Goal: Information Seeking & Learning: Learn about a topic

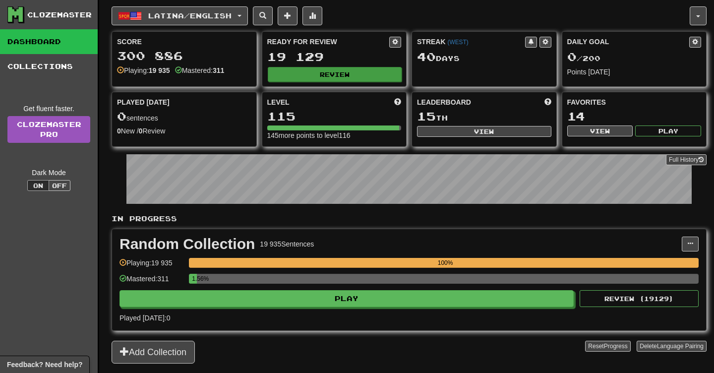
click at [365, 80] on button "Review" at bounding box center [335, 74] width 134 height 15
select select "**"
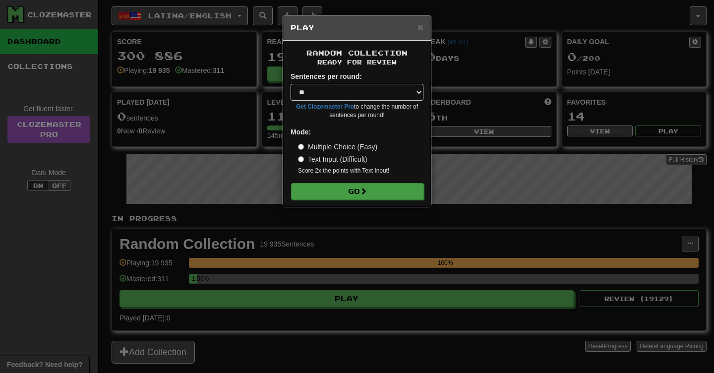
click at [355, 191] on button "Go" at bounding box center [357, 191] width 133 height 17
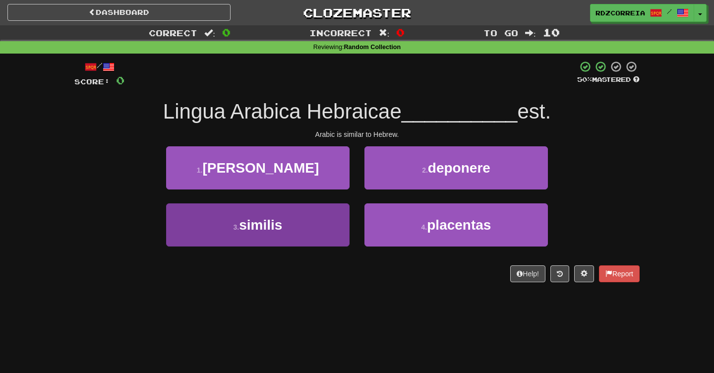
click at [282, 231] on span "similis" at bounding box center [260, 224] width 43 height 15
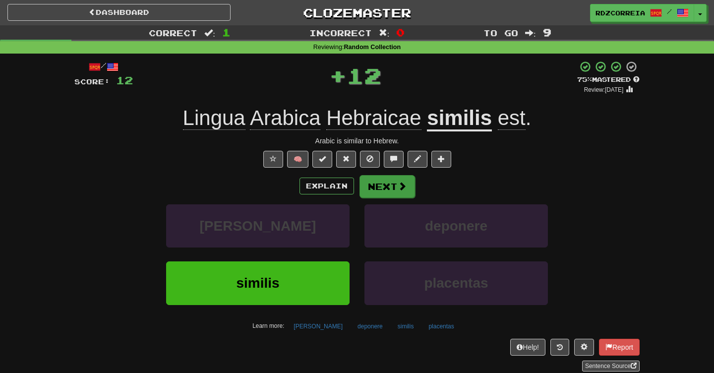
click at [383, 184] on button "Next" at bounding box center [388, 186] width 56 height 23
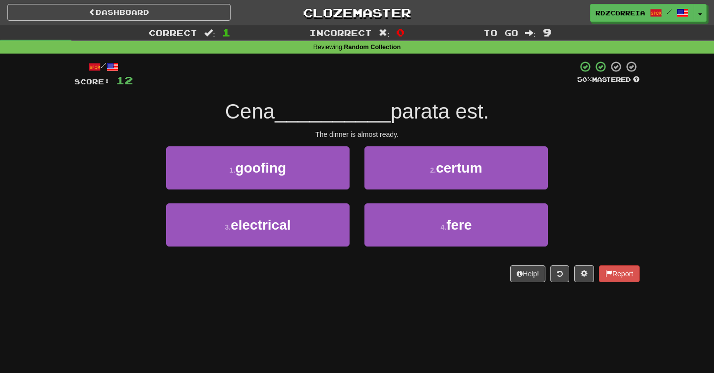
click at [428, 167] on button "2 . certum" at bounding box center [456, 167] width 183 height 43
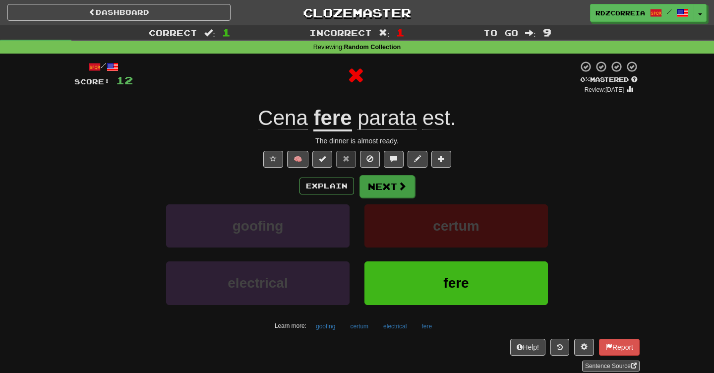
click at [387, 181] on button "Next" at bounding box center [388, 186] width 56 height 23
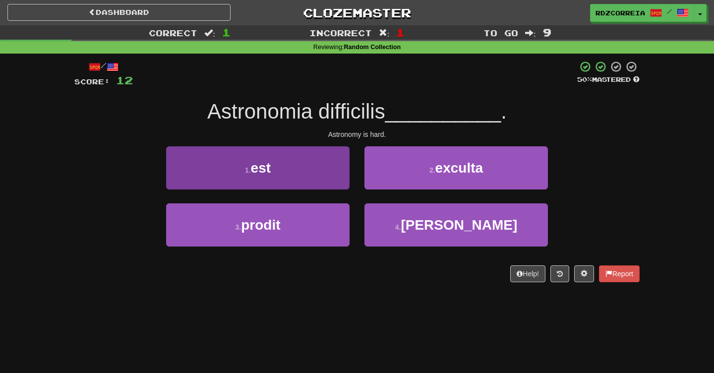
click at [305, 173] on button "1 . est" at bounding box center [257, 167] width 183 height 43
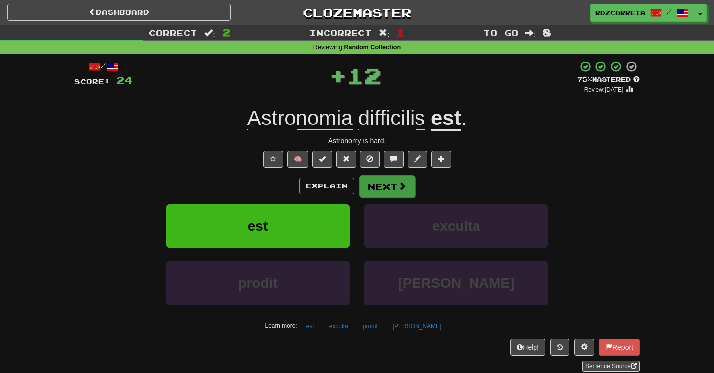
click at [404, 190] on button "Next" at bounding box center [388, 186] width 56 height 23
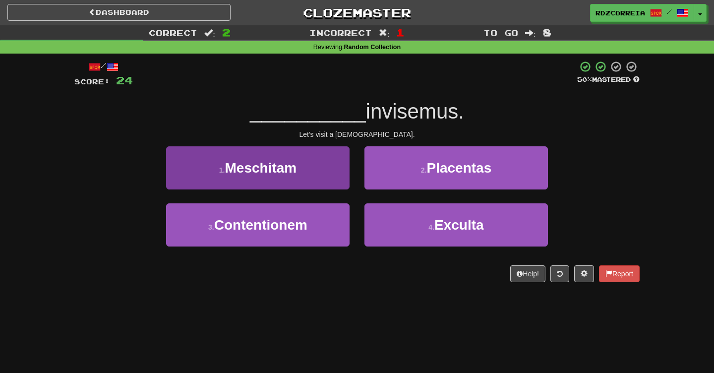
click at [312, 171] on button "1 . Meschitam" at bounding box center [257, 167] width 183 height 43
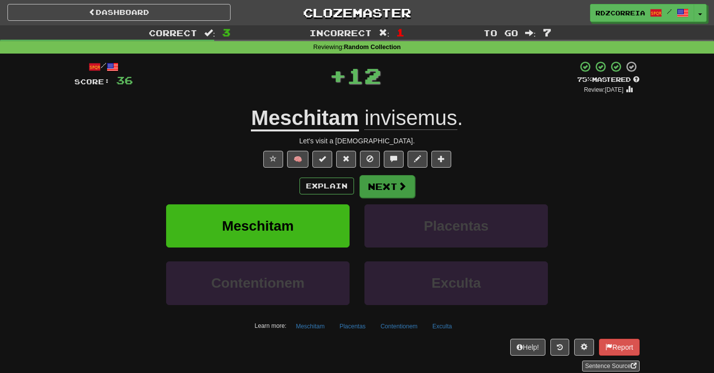
click at [376, 182] on button "Next" at bounding box center [388, 186] width 56 height 23
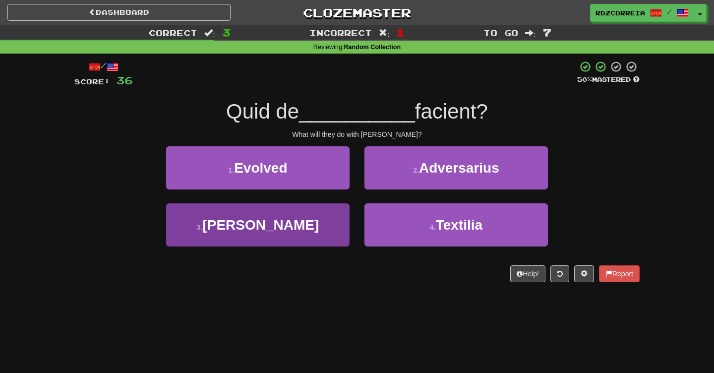
click at [284, 218] on span "[PERSON_NAME]" at bounding box center [260, 224] width 117 height 15
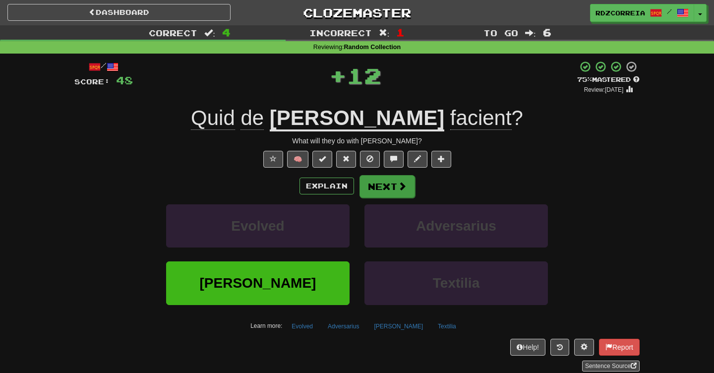
click at [378, 188] on button "Next" at bounding box center [388, 186] width 56 height 23
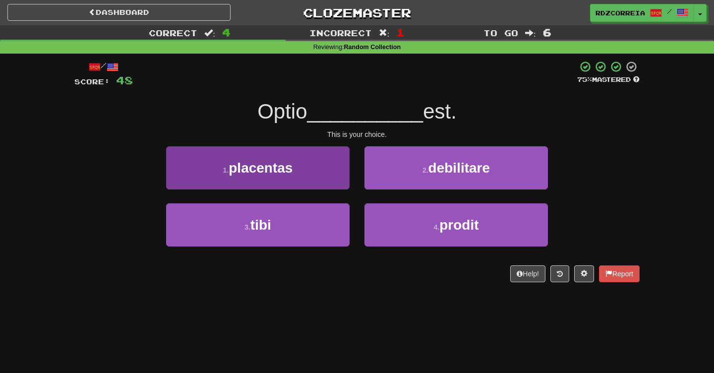
click at [253, 226] on span "tibi" at bounding box center [260, 224] width 21 height 15
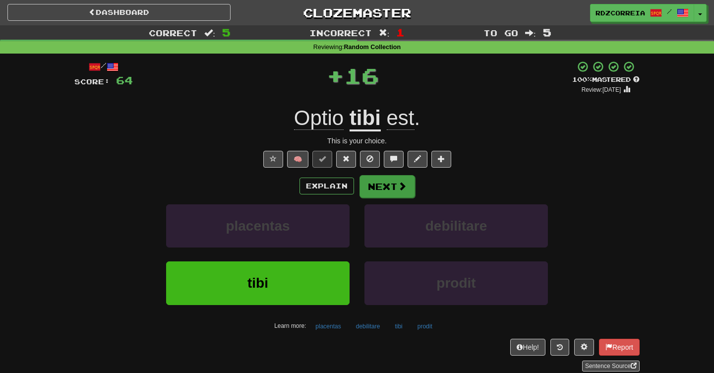
click at [378, 183] on button "Next" at bounding box center [388, 186] width 56 height 23
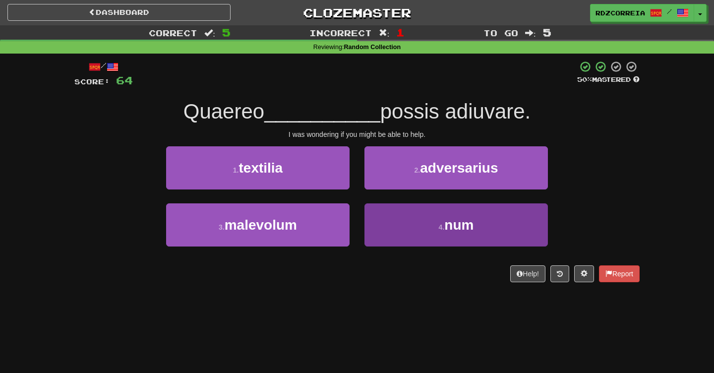
click at [431, 218] on button "4 . num" at bounding box center [456, 224] width 183 height 43
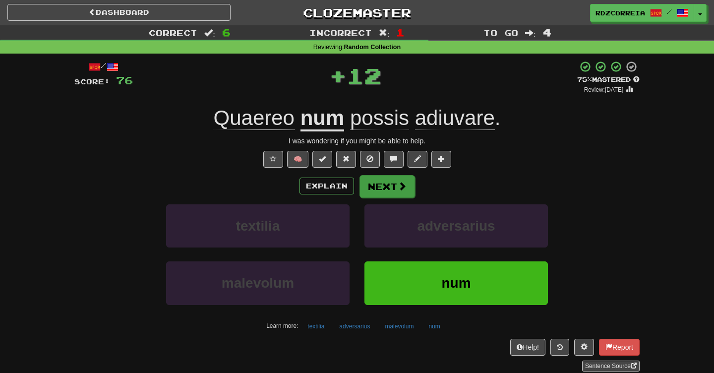
click at [410, 183] on button "Next" at bounding box center [388, 186] width 56 height 23
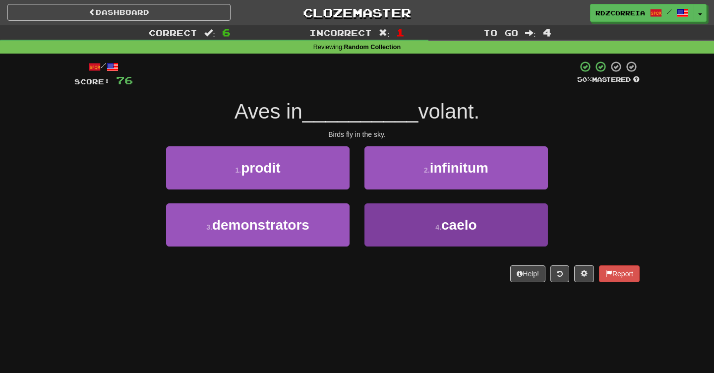
click at [420, 219] on button "4 . caelo" at bounding box center [456, 224] width 183 height 43
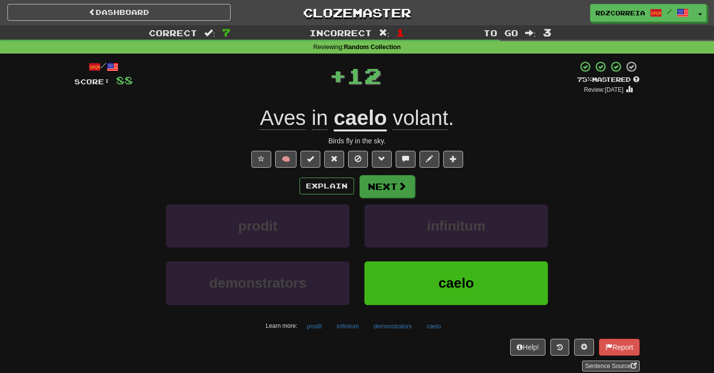
click at [395, 187] on button "Next" at bounding box center [388, 186] width 56 height 23
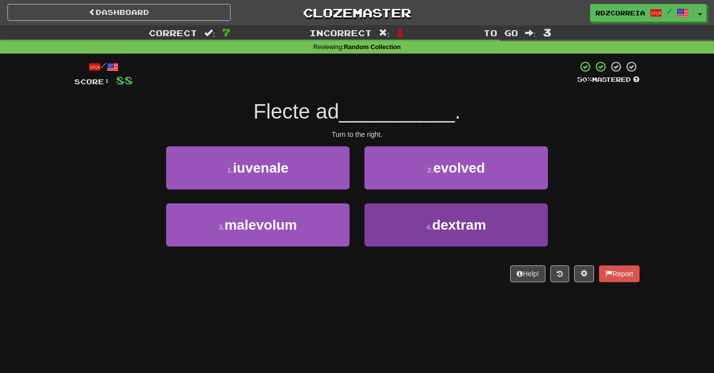
click at [430, 221] on button "4 . dextram" at bounding box center [456, 224] width 183 height 43
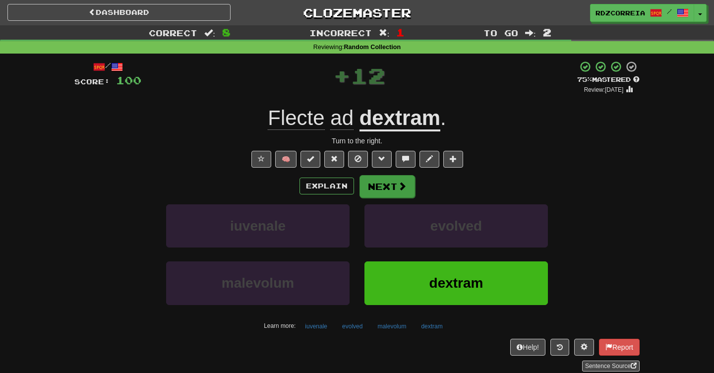
click at [390, 189] on button "Next" at bounding box center [388, 186] width 56 height 23
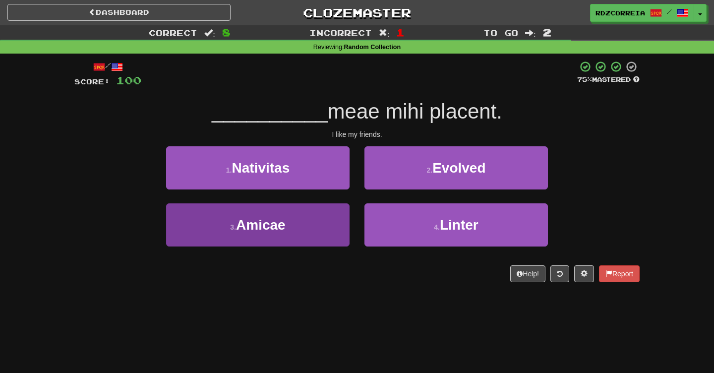
click at [305, 225] on button "3 . Amicae" at bounding box center [257, 224] width 183 height 43
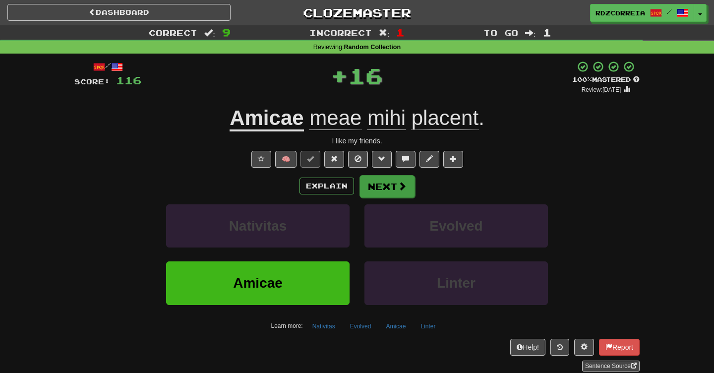
click at [388, 178] on button "Next" at bounding box center [388, 186] width 56 height 23
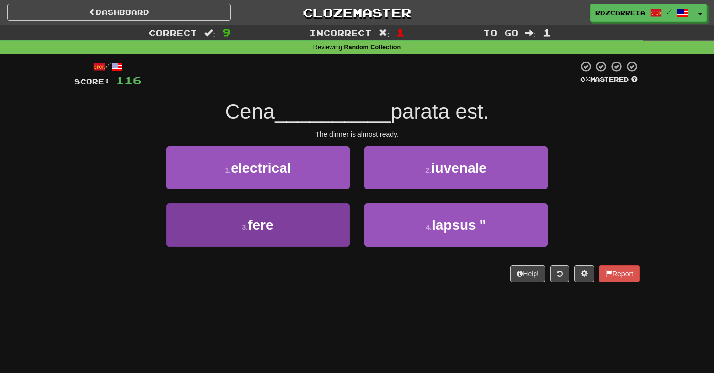
click at [306, 213] on button "3 . fere" at bounding box center [257, 224] width 183 height 43
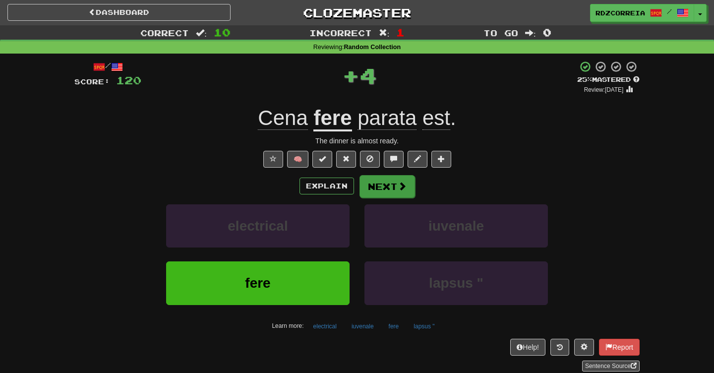
click at [393, 176] on button "Next" at bounding box center [388, 186] width 56 height 23
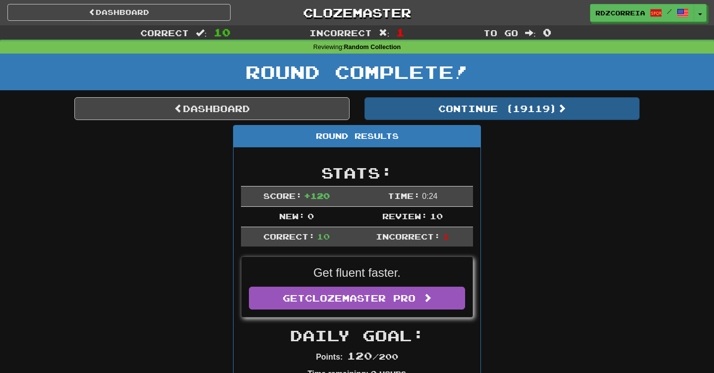
click at [468, 103] on button "Continue ( 19119 )" at bounding box center [502, 108] width 275 height 23
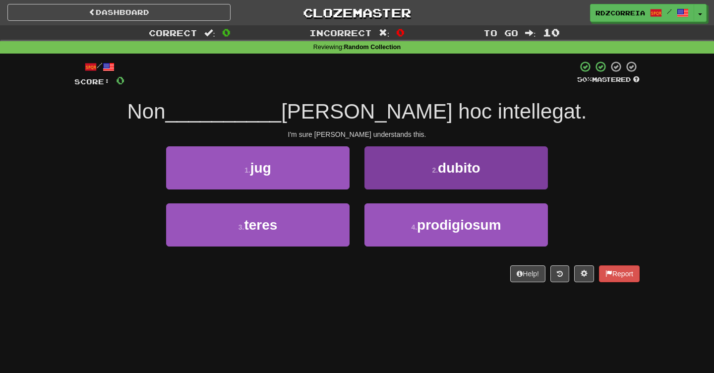
click at [417, 165] on button "2 . dubito" at bounding box center [456, 167] width 183 height 43
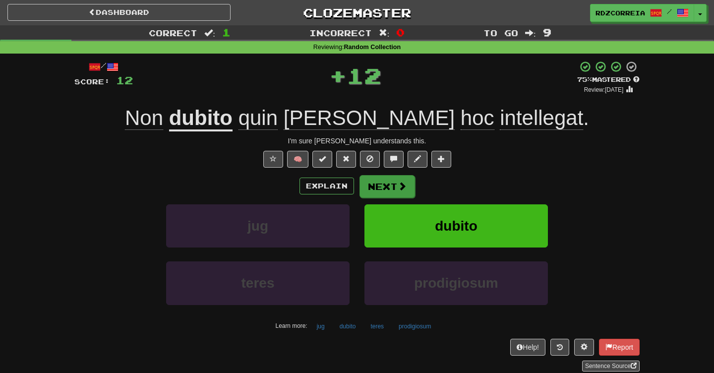
click at [401, 182] on span at bounding box center [402, 186] width 9 height 9
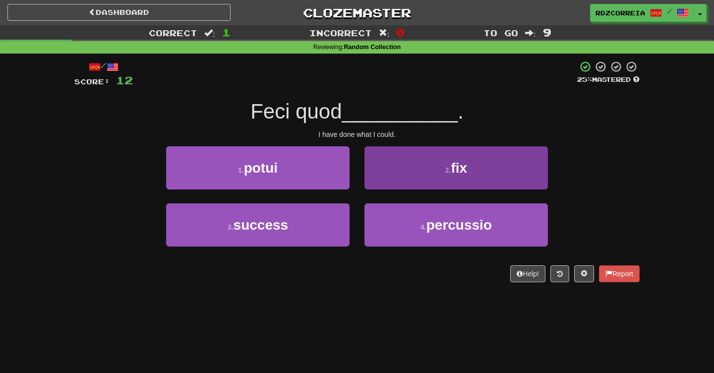
click at [427, 170] on button "2 . fix" at bounding box center [456, 167] width 183 height 43
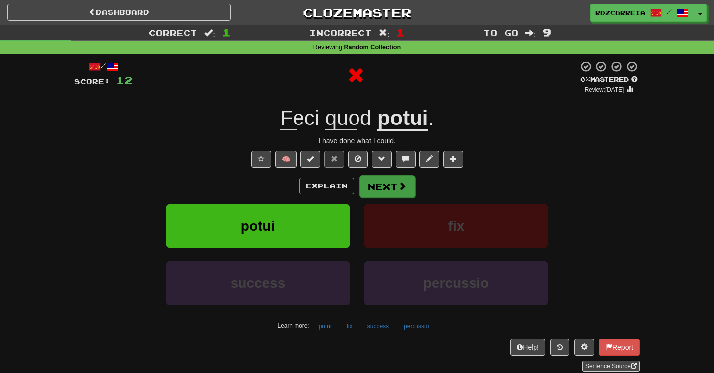
click at [384, 186] on button "Next" at bounding box center [388, 186] width 56 height 23
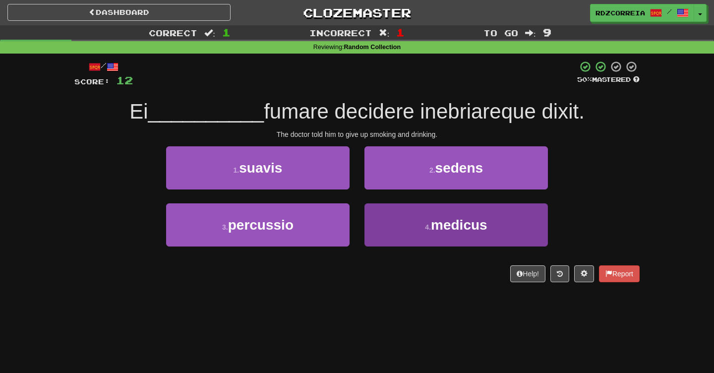
click at [406, 216] on button "4 . medicus" at bounding box center [456, 224] width 183 height 43
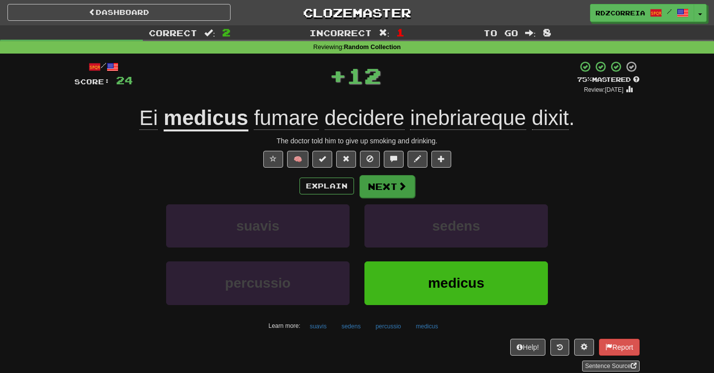
click at [385, 192] on button "Next" at bounding box center [388, 186] width 56 height 23
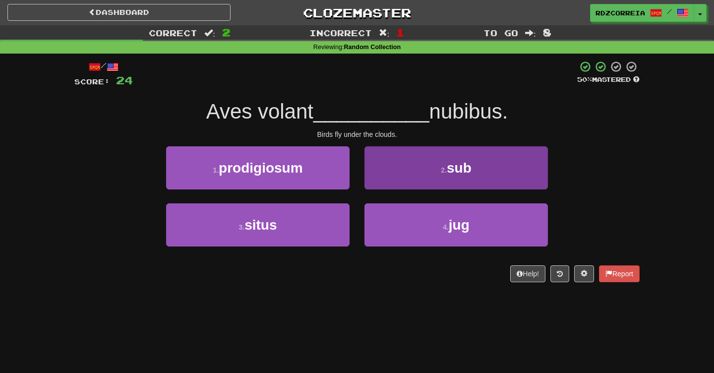
click at [424, 172] on button "2 . sub" at bounding box center [456, 167] width 183 height 43
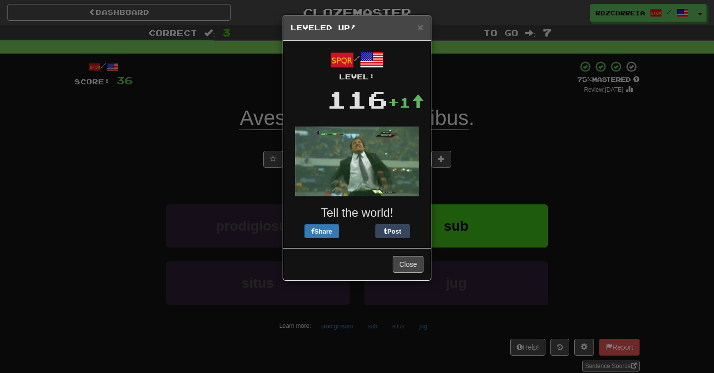
click at [411, 261] on button "Close" at bounding box center [408, 264] width 31 height 17
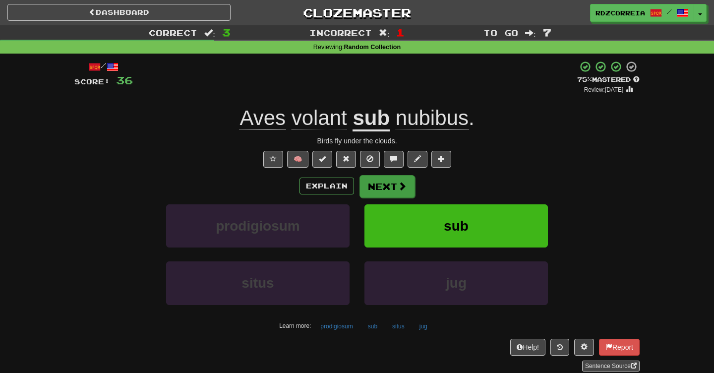
click at [388, 193] on button "Next" at bounding box center [388, 186] width 56 height 23
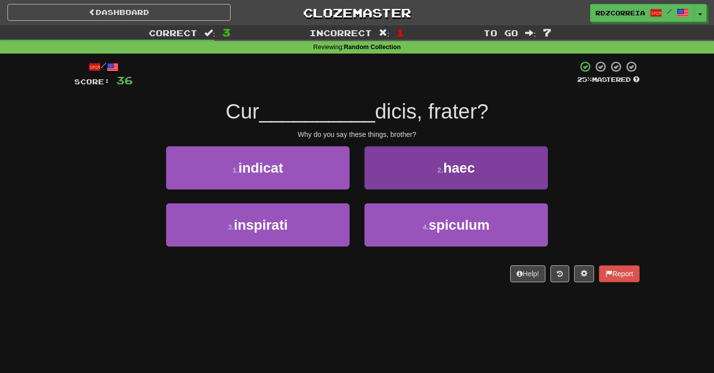
click at [429, 169] on button "2 . haec" at bounding box center [456, 167] width 183 height 43
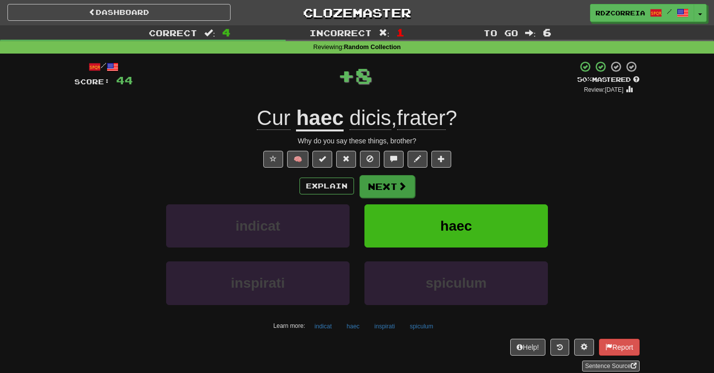
click at [399, 182] on span at bounding box center [402, 186] width 9 height 9
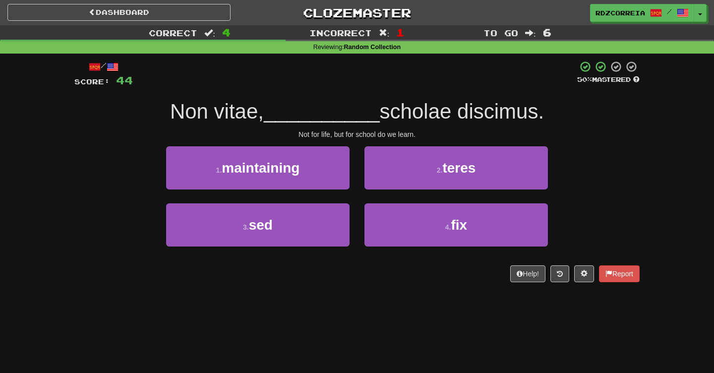
click at [318, 200] on div "1 . maintaining" at bounding box center [258, 174] width 198 height 57
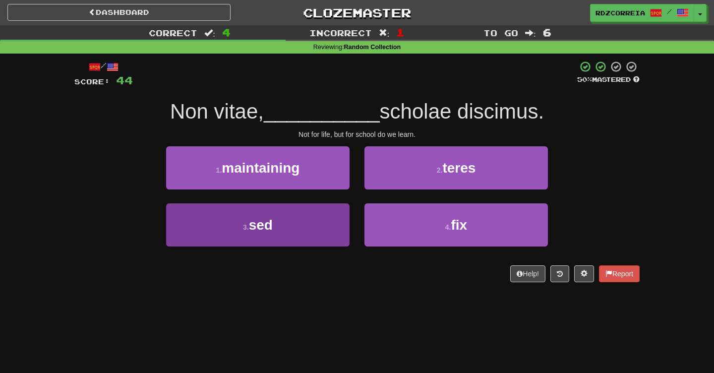
click at [299, 218] on button "3 . sed" at bounding box center [257, 224] width 183 height 43
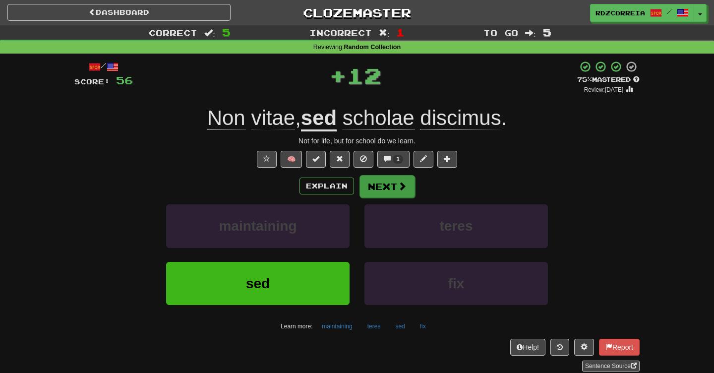
click at [400, 194] on button "Next" at bounding box center [388, 186] width 56 height 23
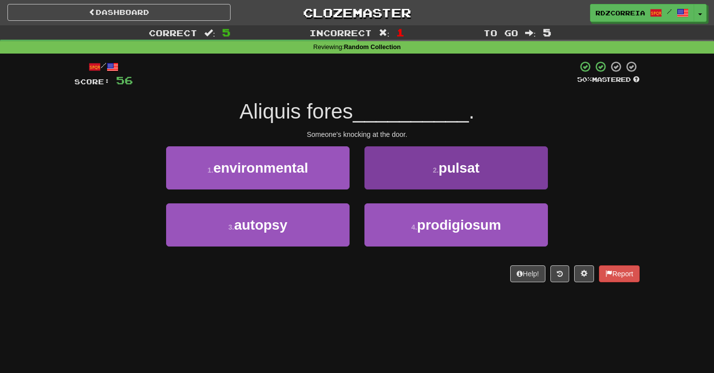
click at [413, 173] on button "2 . pulsat" at bounding box center [456, 167] width 183 height 43
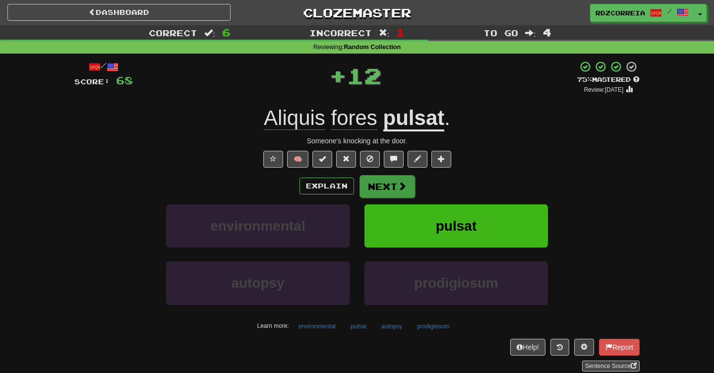
click at [386, 185] on button "Next" at bounding box center [388, 186] width 56 height 23
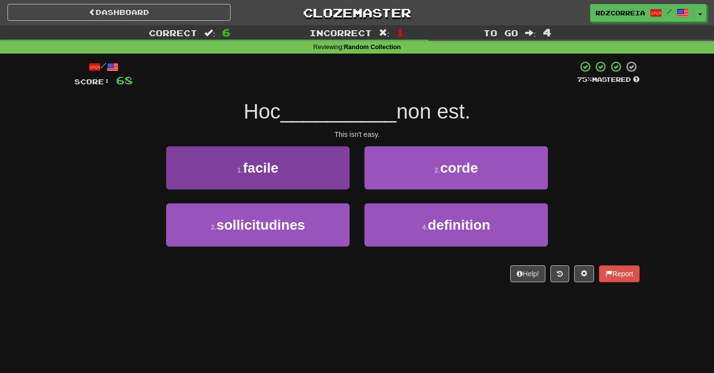
click at [300, 174] on button "1 . facile" at bounding box center [257, 167] width 183 height 43
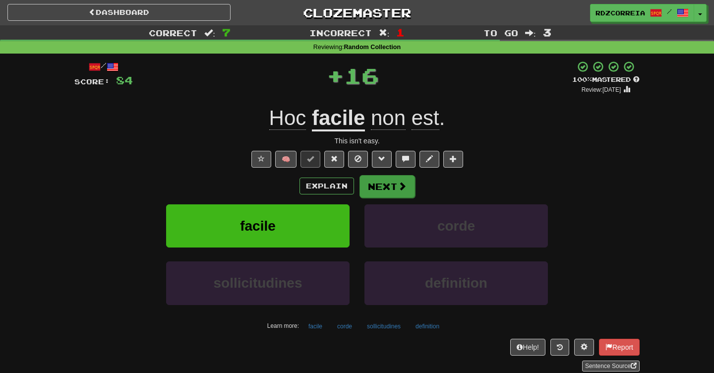
click at [379, 180] on button "Next" at bounding box center [388, 186] width 56 height 23
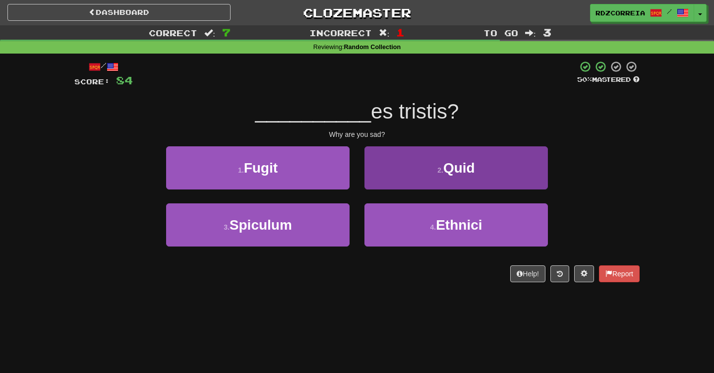
click at [412, 165] on button "2 . Quid" at bounding box center [456, 167] width 183 height 43
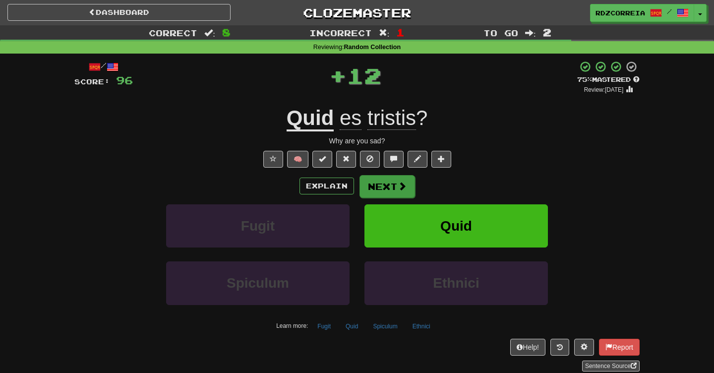
click at [377, 185] on button "Next" at bounding box center [388, 186] width 56 height 23
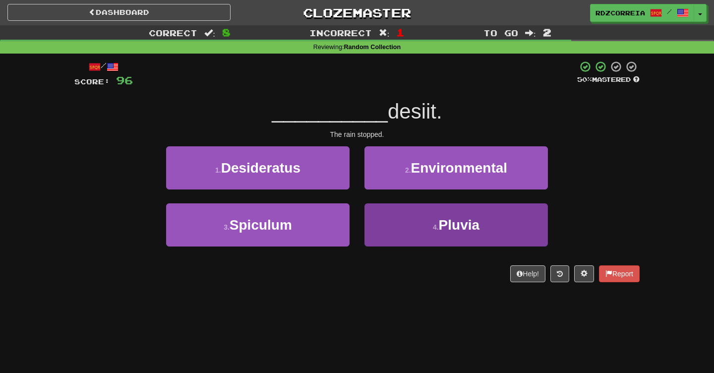
click at [420, 213] on button "4 . [GEOGRAPHIC_DATA]" at bounding box center [456, 224] width 183 height 43
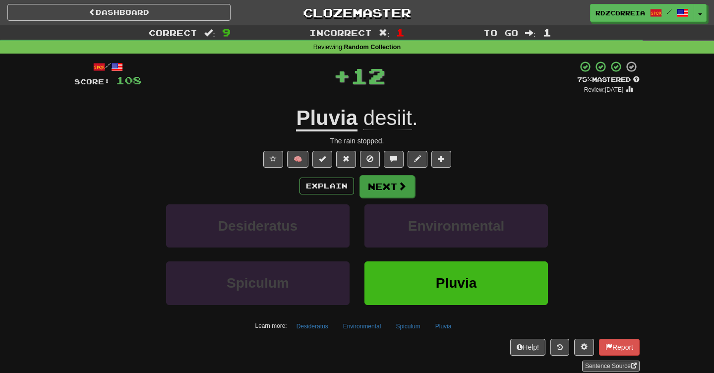
click at [380, 185] on button "Next" at bounding box center [388, 186] width 56 height 23
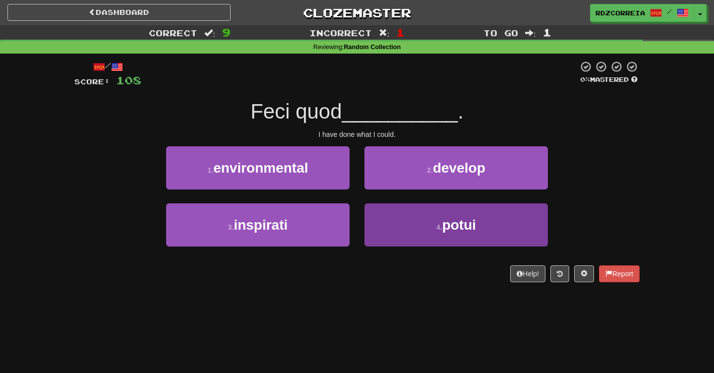
click at [396, 204] on button "4 . potui" at bounding box center [456, 224] width 183 height 43
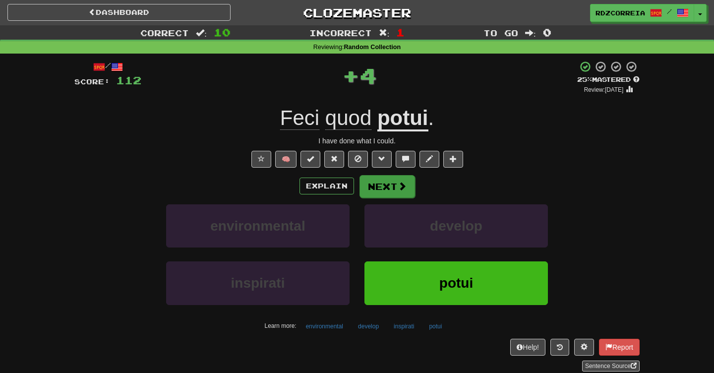
click at [381, 190] on button "Next" at bounding box center [388, 186] width 56 height 23
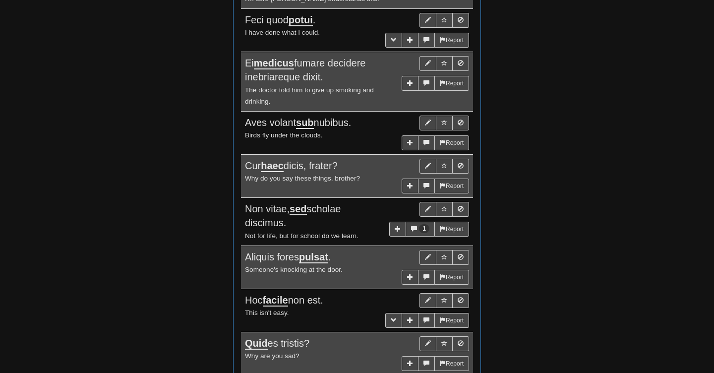
scroll to position [798, 0]
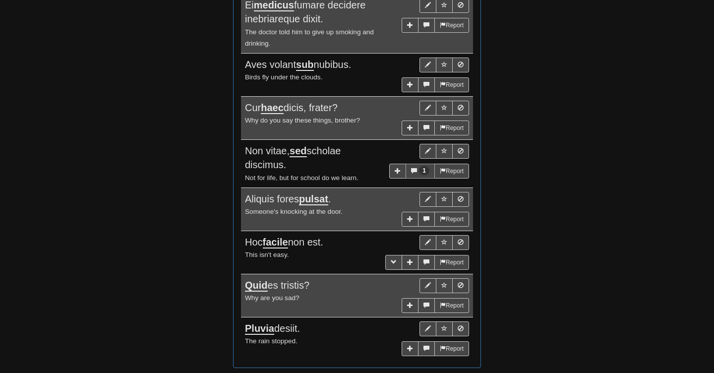
click at [417, 164] on button "1" at bounding box center [420, 171] width 29 height 15
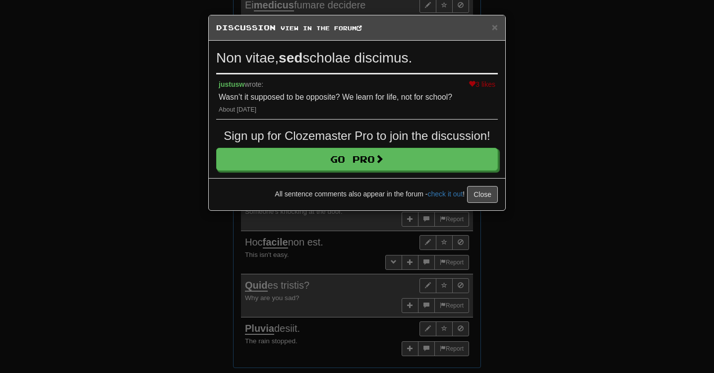
click at [516, 130] on div "× Discussion View in the forum Non vitae, sed scholae discimus. 3 likes [PERSON…" at bounding box center [357, 186] width 714 height 373
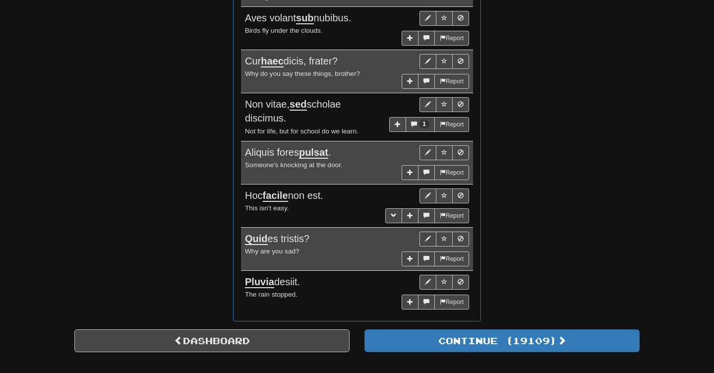
scroll to position [887, 0]
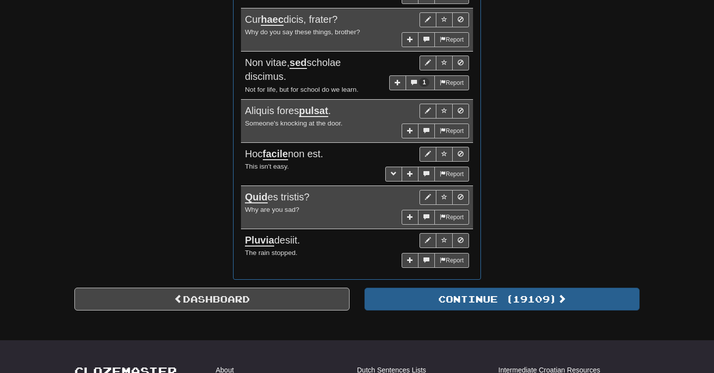
click at [482, 288] on button "Continue ( 19109 )" at bounding box center [502, 299] width 275 height 23
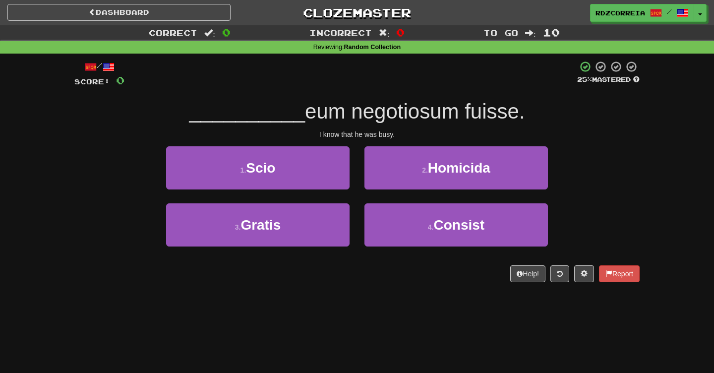
scroll to position [0, 0]
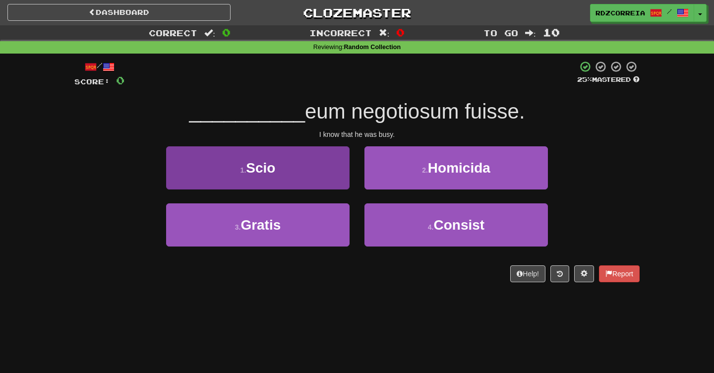
click at [340, 160] on button "1 . Scio" at bounding box center [257, 167] width 183 height 43
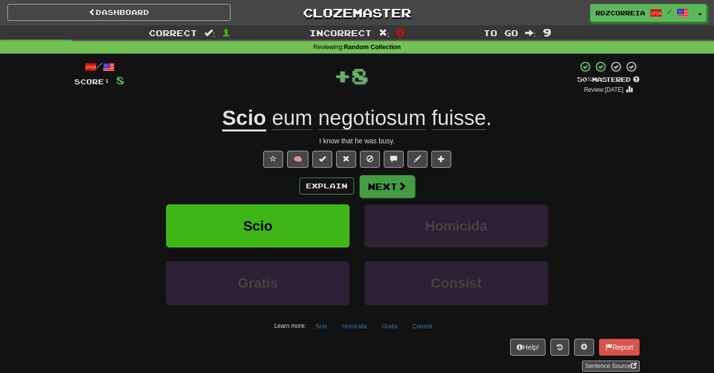
click at [390, 193] on button "Next" at bounding box center [388, 186] width 56 height 23
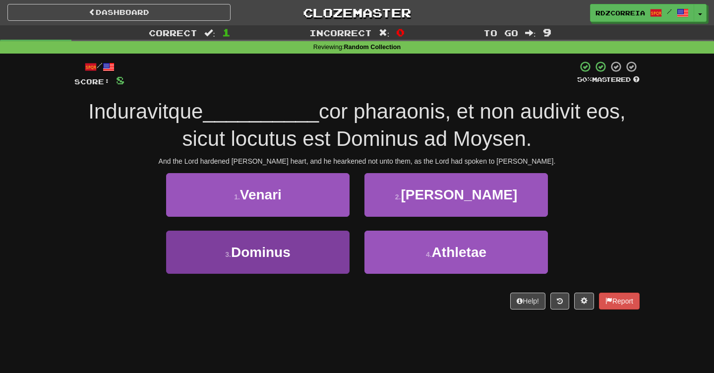
click at [344, 245] on button "3 . Dominus" at bounding box center [257, 252] width 183 height 43
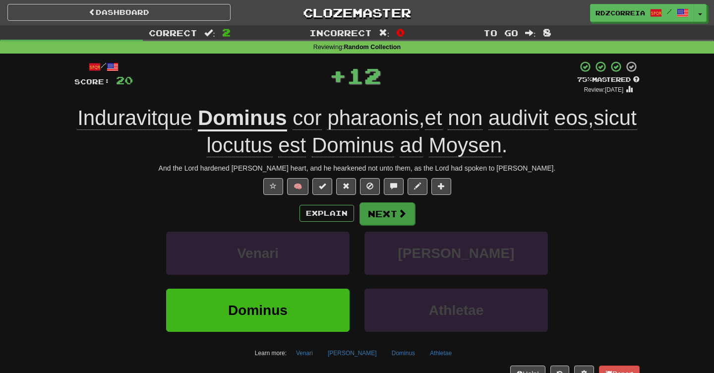
click at [403, 209] on span at bounding box center [402, 213] width 9 height 9
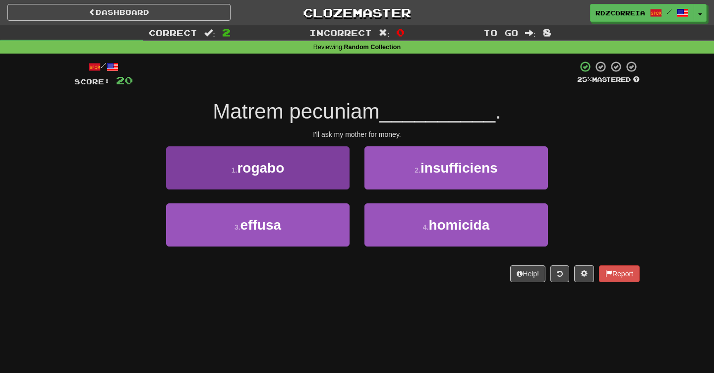
click at [313, 171] on button "1 . rogabo" at bounding box center [257, 167] width 183 height 43
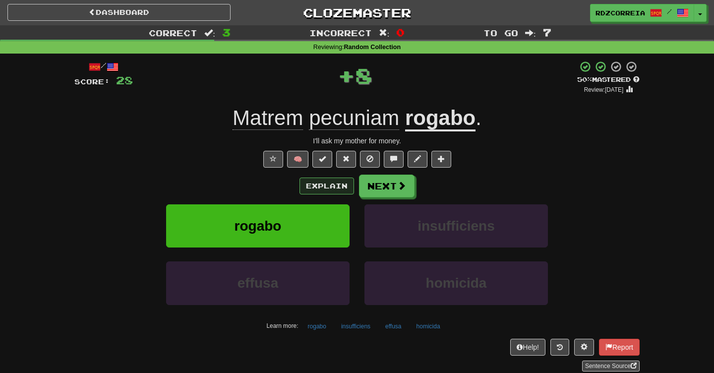
click at [351, 180] on button "Explain" at bounding box center [327, 186] width 55 height 17
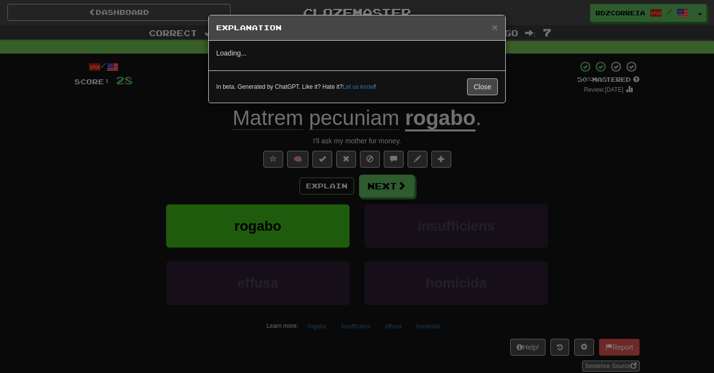
click at [397, 191] on div "× Explanation Loading... In beta. Generated by ChatGPT. Like it? Hate it? Let u…" at bounding box center [357, 186] width 714 height 373
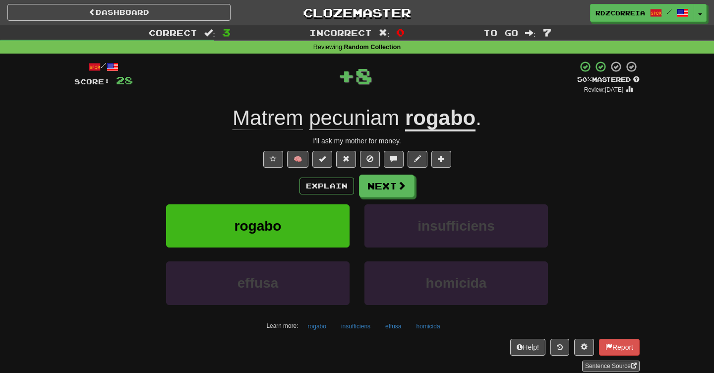
click at [398, 191] on body "Dashboard Clozemaster [GEOGRAPHIC_DATA] / Toggle Dropdown Dashboard Leaderboard…" at bounding box center [357, 368] width 714 height 737
click at [398, 191] on button "Next" at bounding box center [387, 186] width 56 height 23
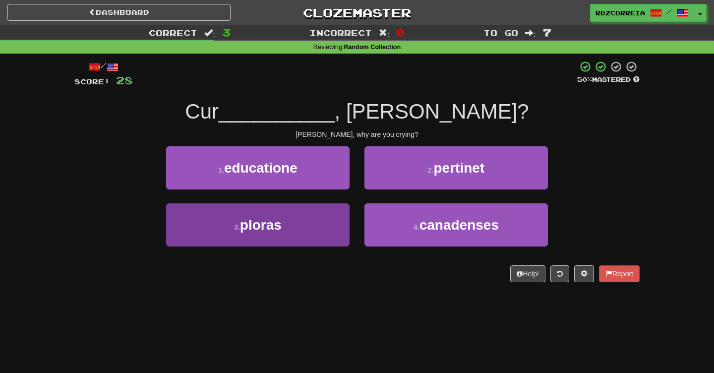
click at [289, 222] on button "3 . ploras" at bounding box center [257, 224] width 183 height 43
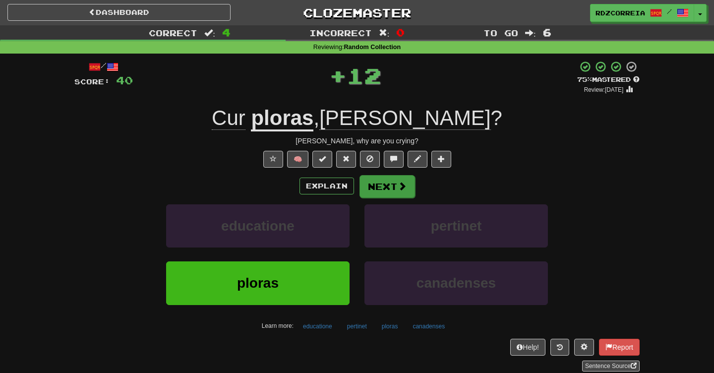
click at [386, 183] on button "Next" at bounding box center [388, 186] width 56 height 23
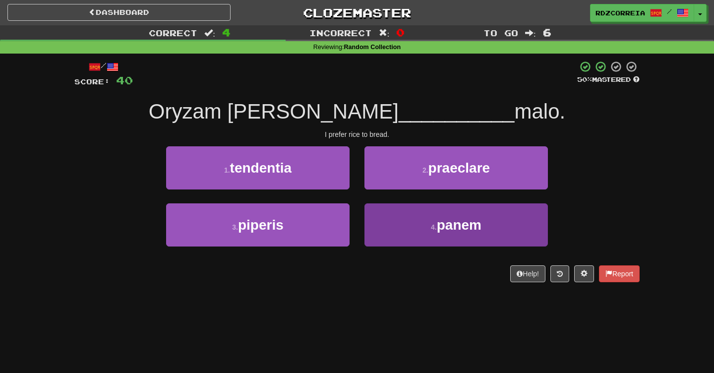
click at [420, 226] on button "4 . panem" at bounding box center [456, 224] width 183 height 43
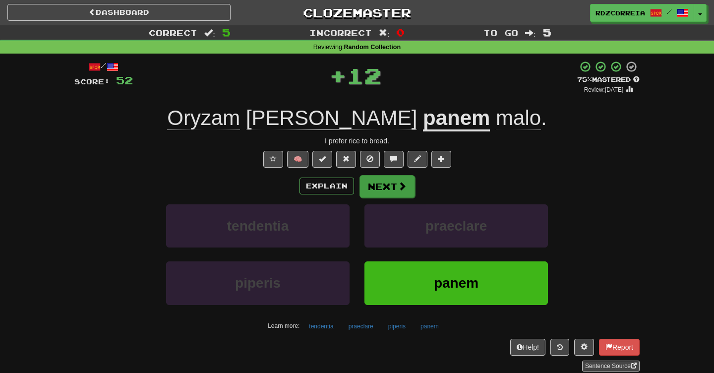
click at [400, 183] on span at bounding box center [402, 186] width 9 height 9
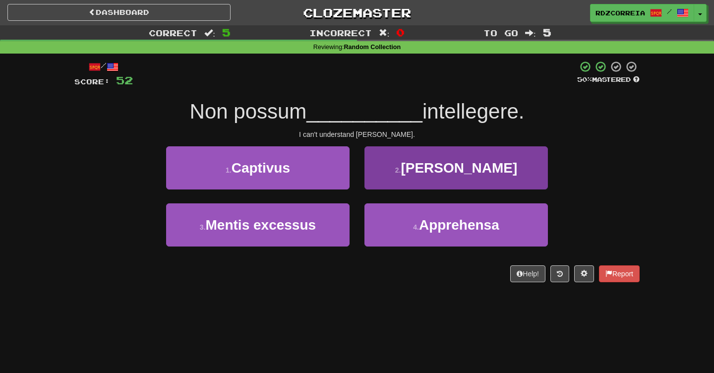
click at [409, 172] on button "2 . [GEOGRAPHIC_DATA]" at bounding box center [456, 167] width 183 height 43
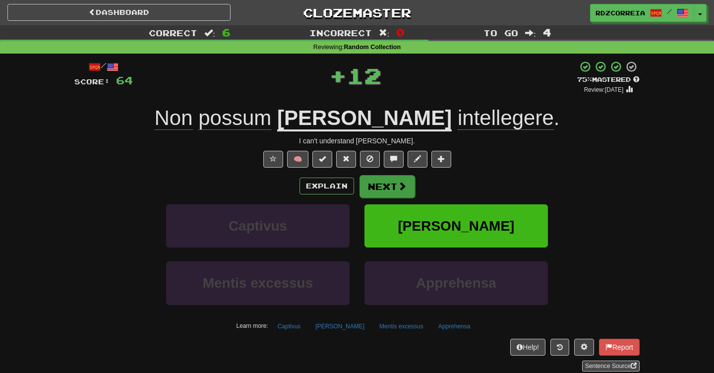
click at [377, 185] on button "Next" at bounding box center [388, 186] width 56 height 23
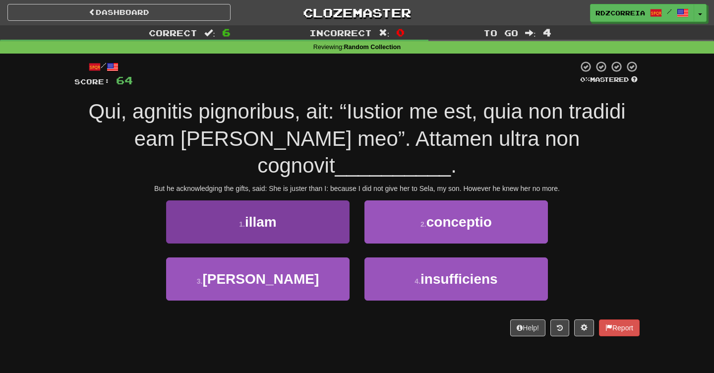
click at [306, 200] on button "1 . illam" at bounding box center [257, 221] width 183 height 43
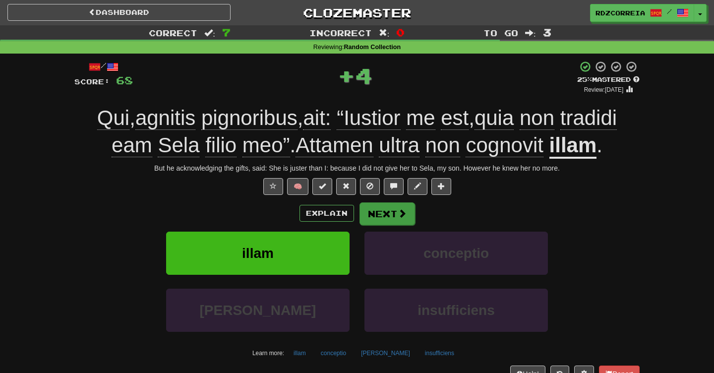
click at [376, 207] on button "Next" at bounding box center [388, 213] width 56 height 23
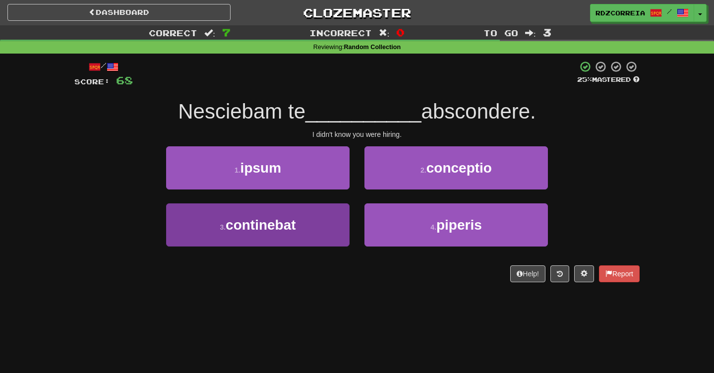
click at [326, 224] on button "3 . continebat" at bounding box center [257, 224] width 183 height 43
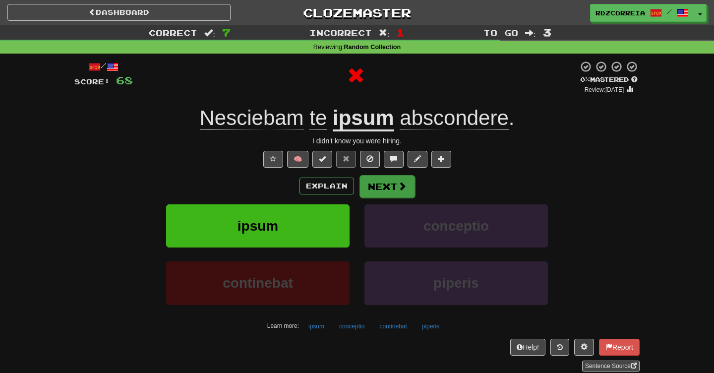
click at [382, 194] on button "Next" at bounding box center [388, 186] width 56 height 23
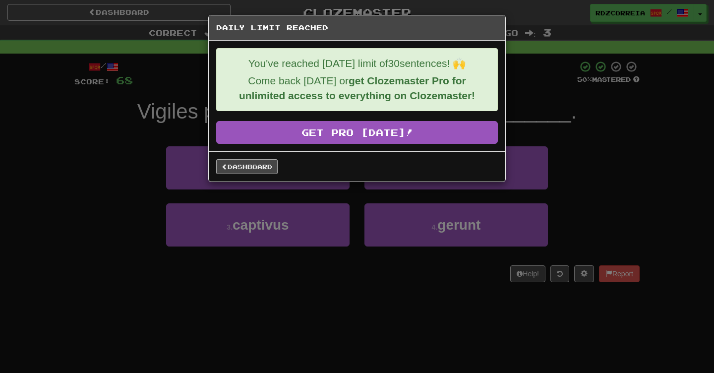
click at [267, 165] on link "Dashboard" at bounding box center [246, 166] width 61 height 15
